Goal: Task Accomplishment & Management: Manage account settings

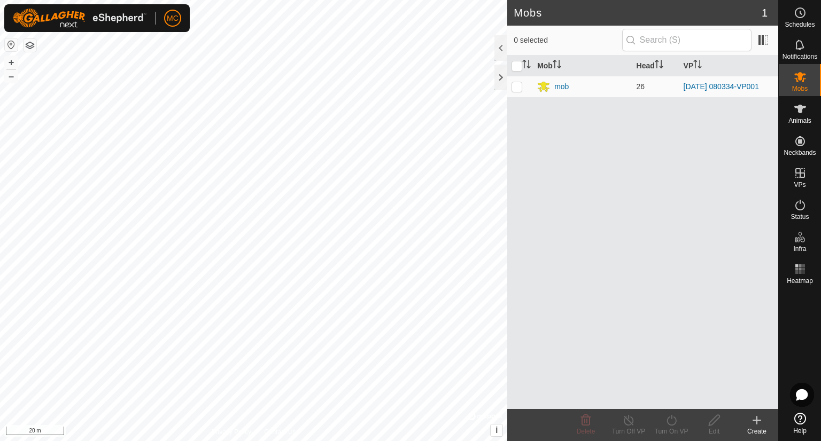
click at [519, 28] on div "0 selected" at bounding box center [642, 41] width 271 height 30
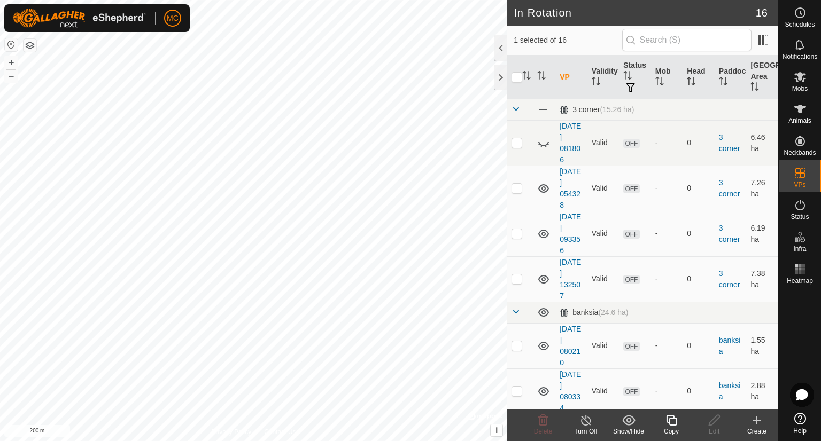
checkbox input "false"
click at [800, 208] on icon at bounding box center [800, 205] width 13 height 13
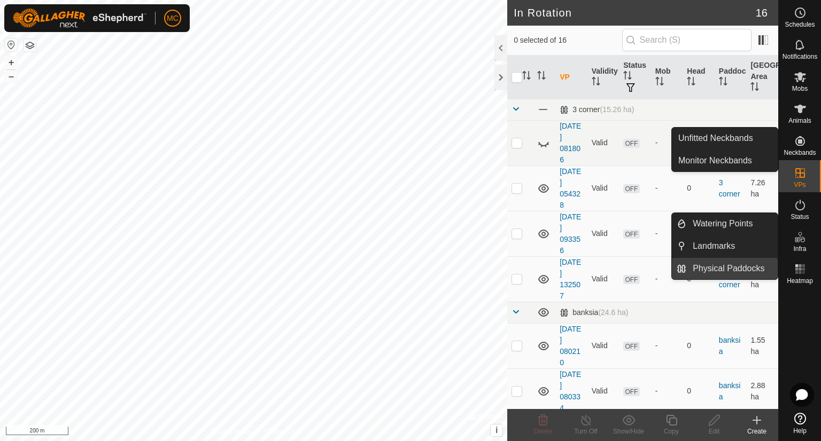
click at [709, 270] on link "Physical Paddocks" at bounding box center [731, 268] width 91 height 21
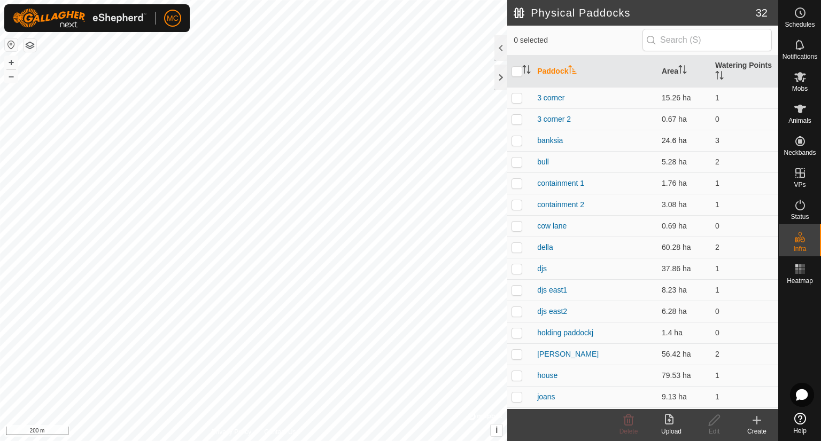
click at [570, 133] on td "banksia" at bounding box center [595, 140] width 125 height 21
click at [518, 140] on p-checkbox at bounding box center [516, 140] width 11 height 9
checkbox input "true"
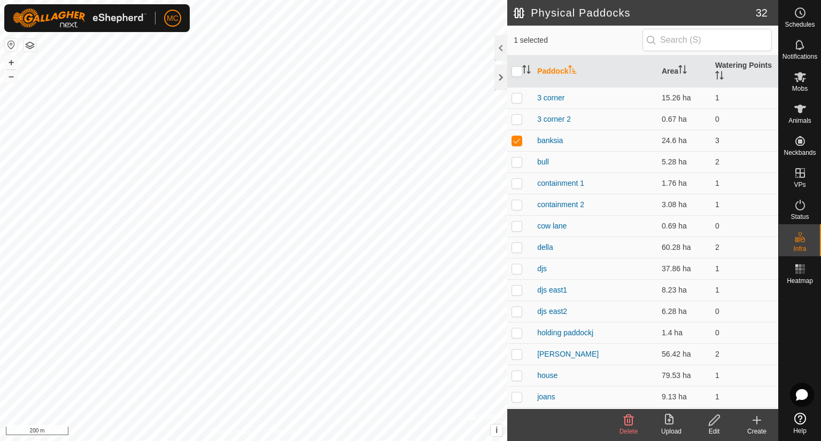
click at [559, 74] on th "Paddock" at bounding box center [595, 72] width 125 height 32
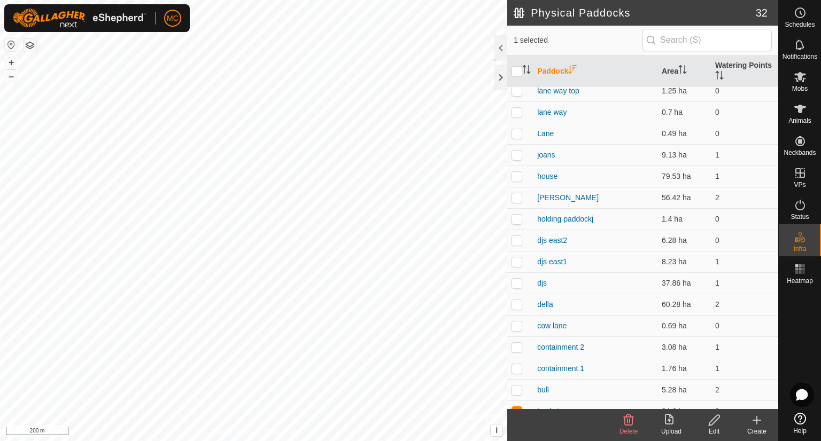
scroll to position [362, 0]
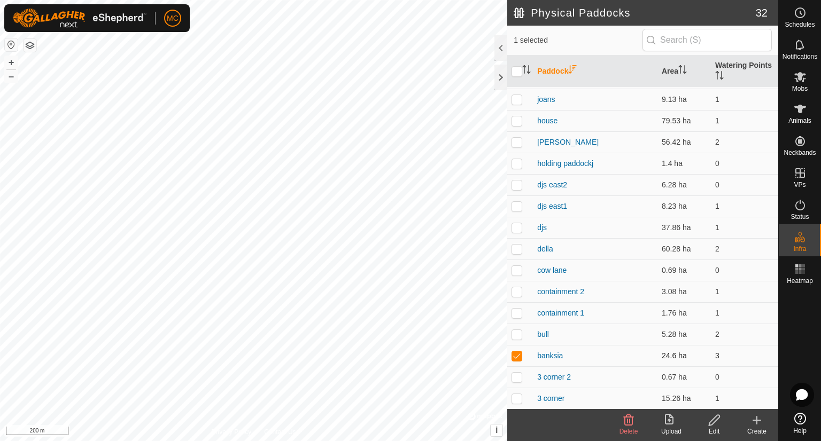
click at [517, 355] on p-checkbox at bounding box center [516, 356] width 11 height 9
checkbox input "true"
click at [711, 415] on icon at bounding box center [714, 420] width 13 height 13
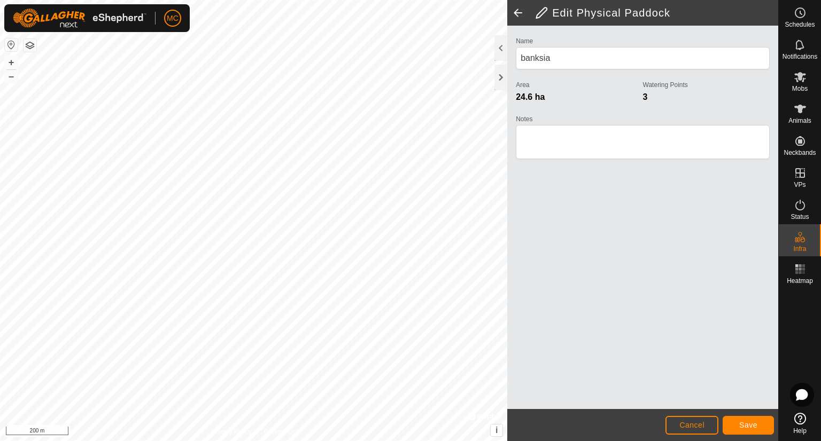
click at [541, 11] on h2 "Edit Physical Paddock" at bounding box center [656, 12] width 243 height 13
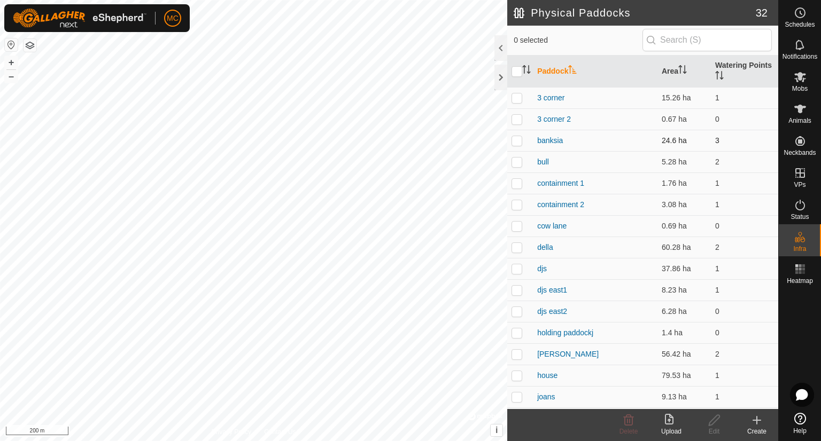
click at [519, 142] on p-checkbox at bounding box center [516, 140] width 11 height 9
checkbox input "true"
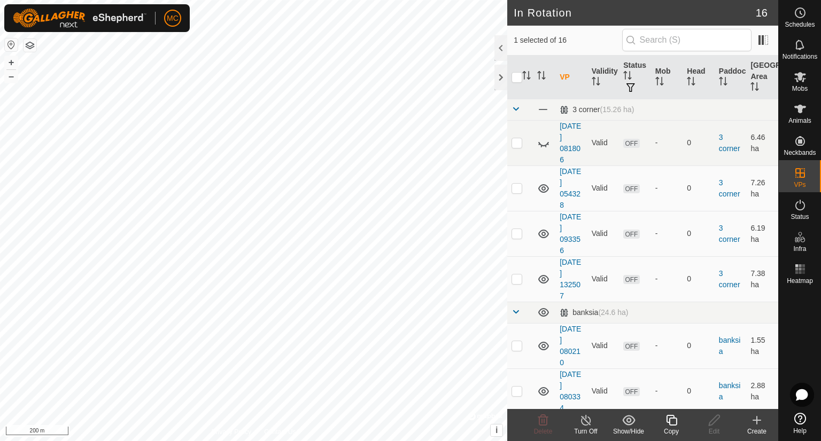
click at [671, 415] on icon at bounding box center [671, 420] width 13 height 13
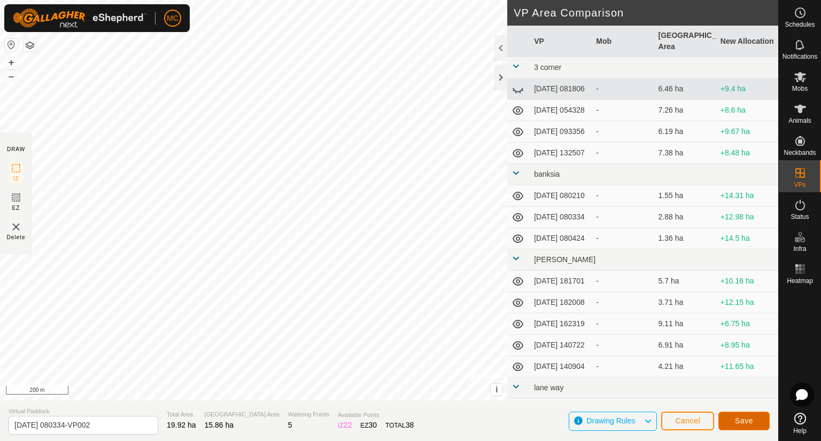
click at [738, 418] on span "Save" at bounding box center [744, 421] width 18 height 9
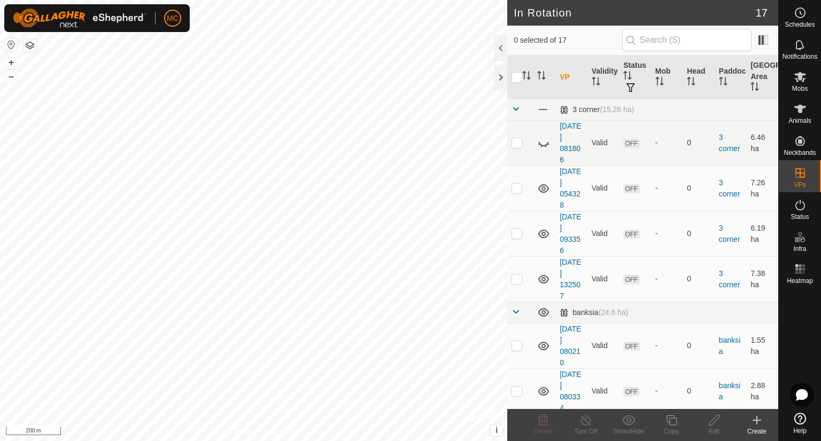
checkbox input "true"
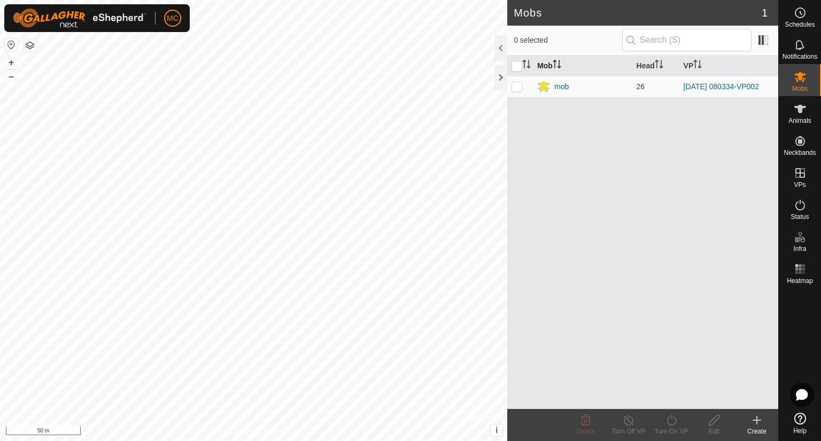
click at [548, 65] on th "Mob" at bounding box center [582, 66] width 99 height 21
